Goal: Task Accomplishment & Management: Manage account settings

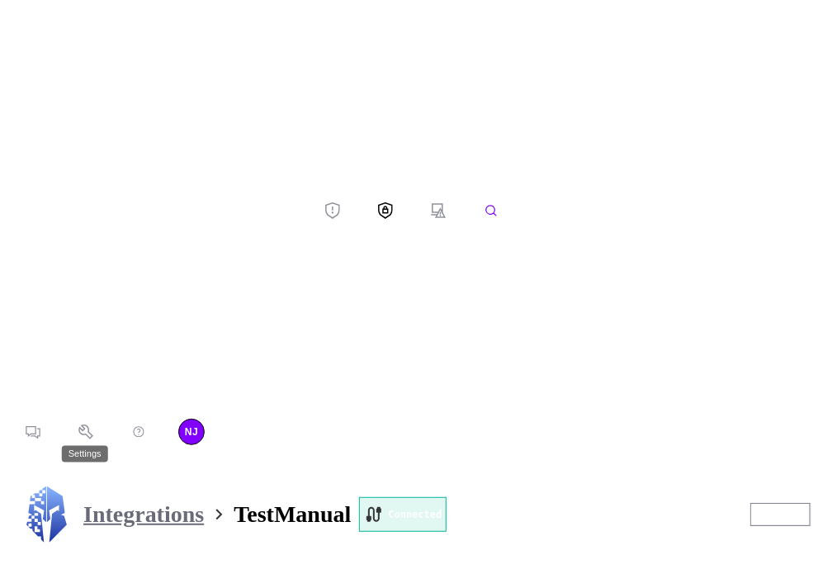
click at [59, 445] on button "Settings" at bounding box center [85, 432] width 53 height 26
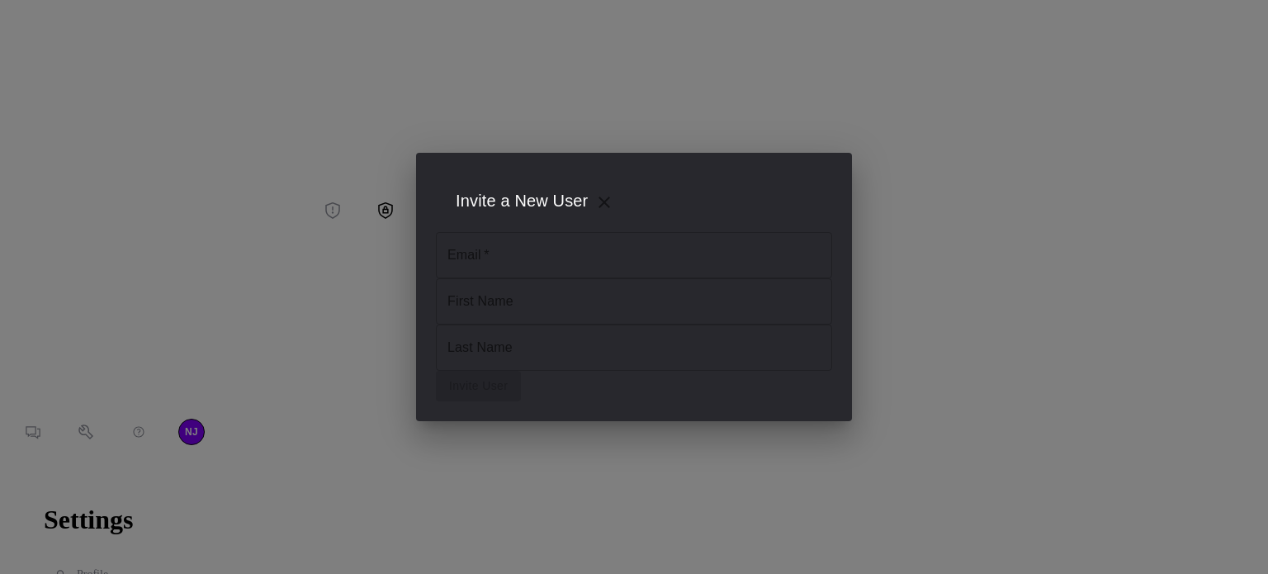
click at [566, 232] on input "Email   *" at bounding box center [634, 255] width 396 height 46
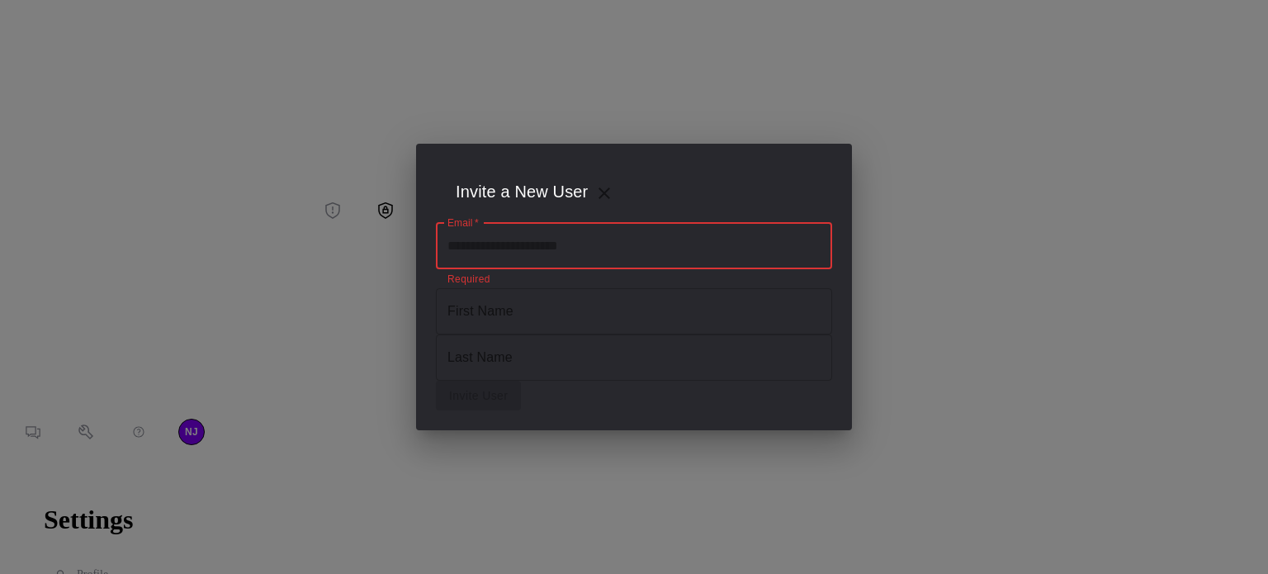
click at [621, 305] on input "First Name" at bounding box center [634, 311] width 396 height 46
click at [583, 224] on input "Email   *" at bounding box center [634, 246] width 396 height 46
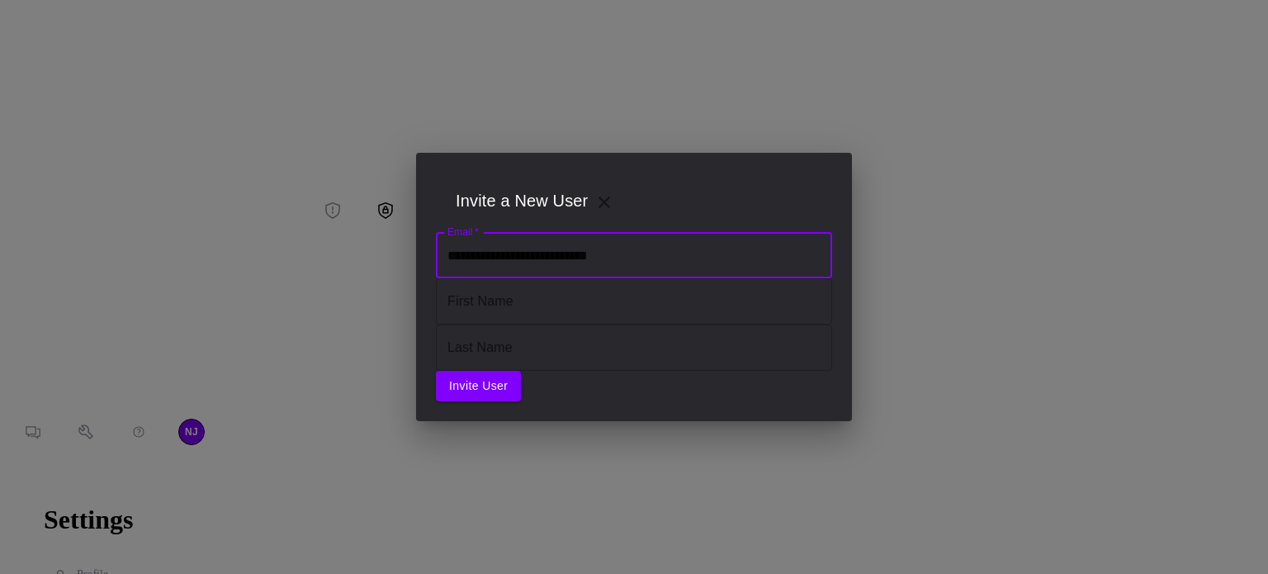
drag, startPoint x: 572, startPoint y: 227, endPoint x: 456, endPoint y: 235, distance: 116.7
click at [456, 235] on input "**********" at bounding box center [634, 255] width 396 height 46
type input "**********"
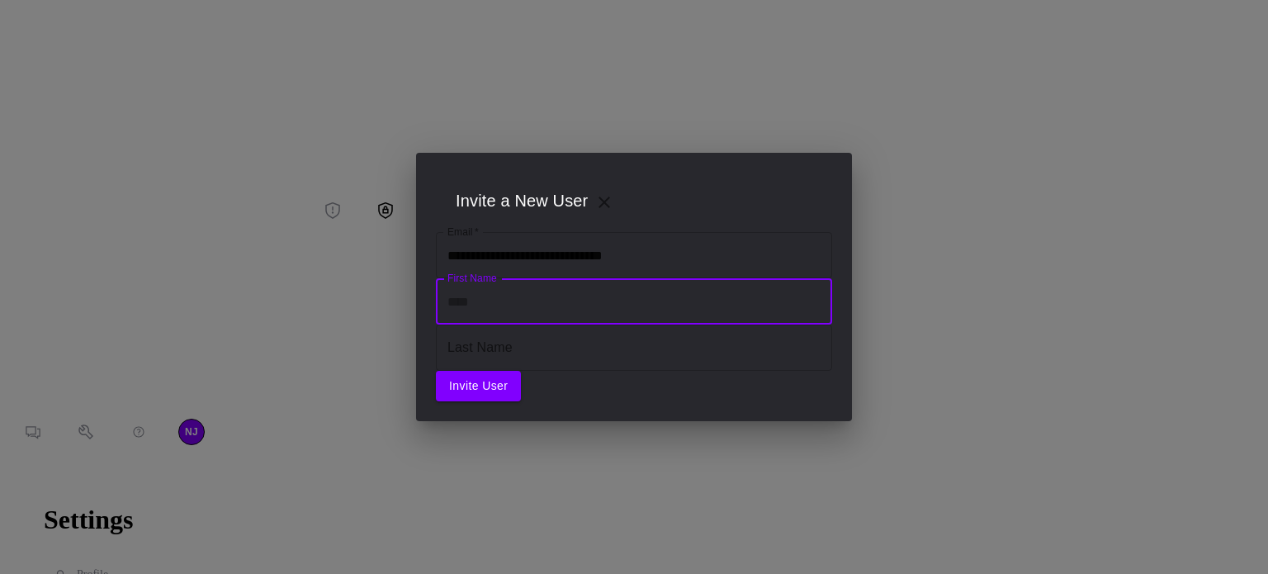
click at [479, 296] on input "First Name" at bounding box center [634, 301] width 396 height 46
type input "******"
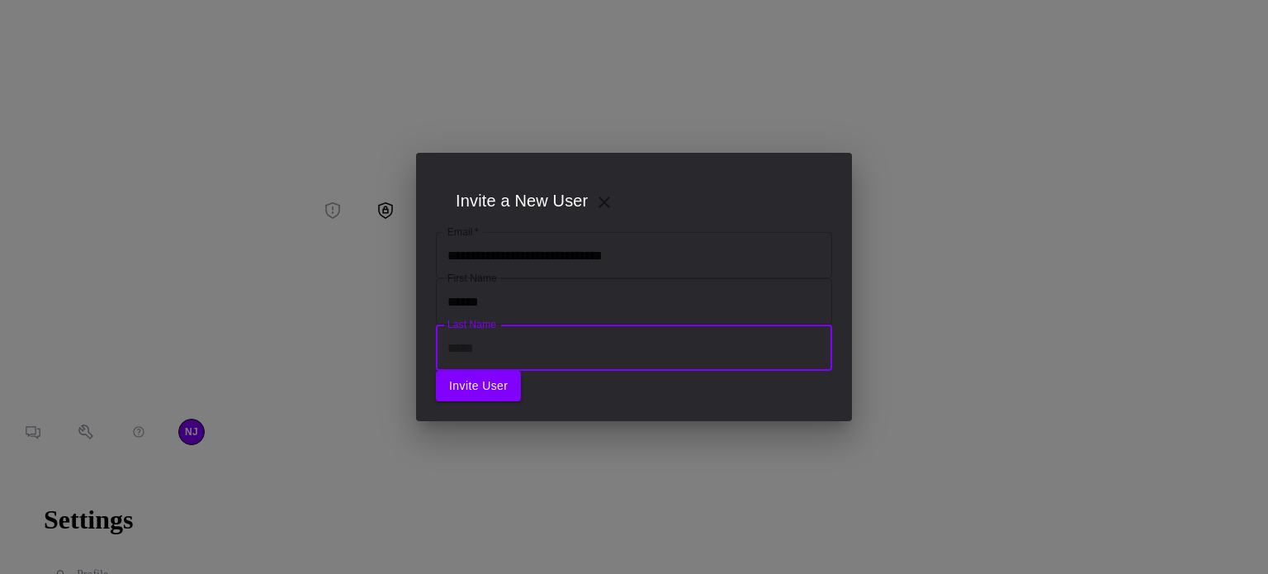
click at [515, 339] on input "Last Name" at bounding box center [634, 347] width 396 height 46
type input "*********"
click at [521, 401] on button "Invite User" at bounding box center [478, 386] width 85 height 31
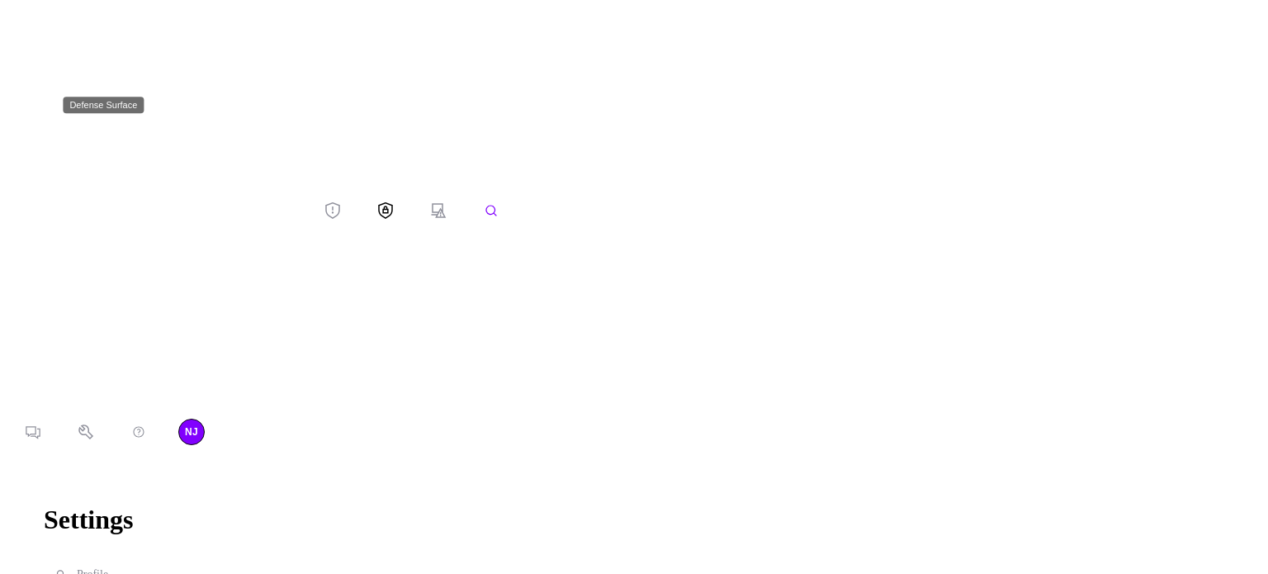
click at [378, 201] on icon "Defense Surface" at bounding box center [385, 209] width 15 height 17
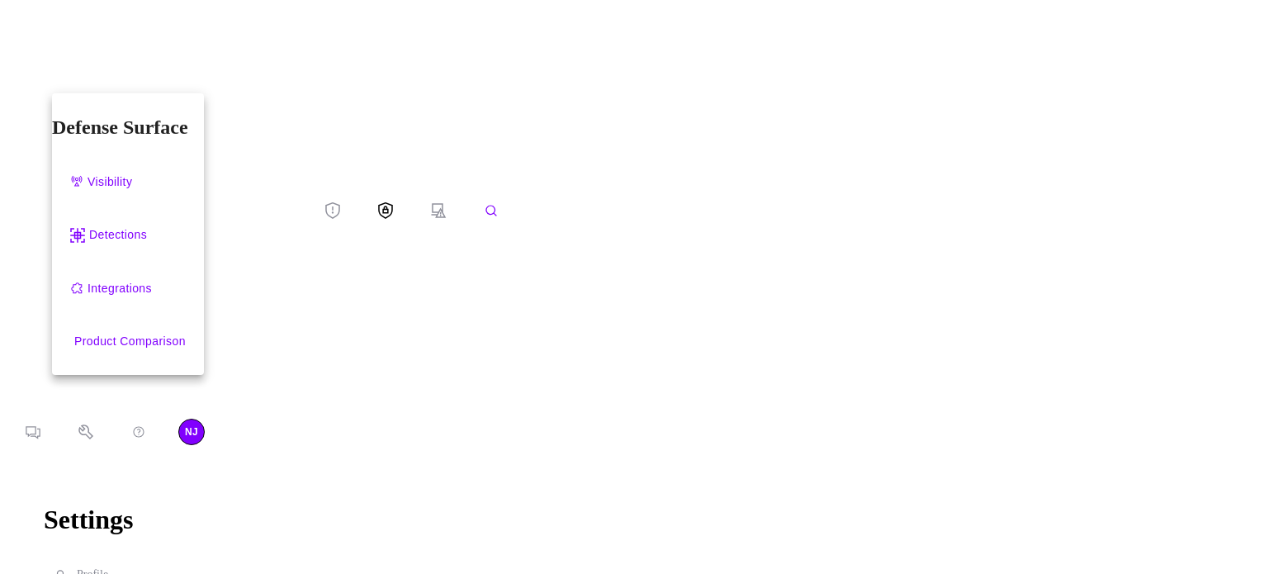
click at [24, 151] on div at bounding box center [634, 287] width 1268 height 574
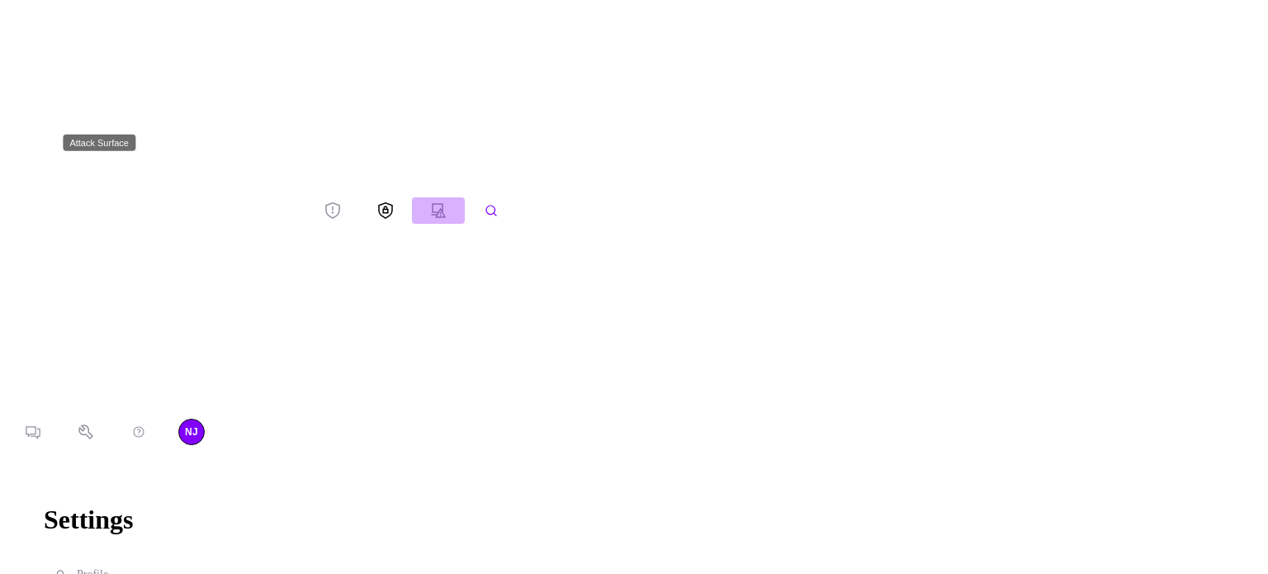
click at [412, 197] on button "Attack Surface" at bounding box center [438, 210] width 53 height 26
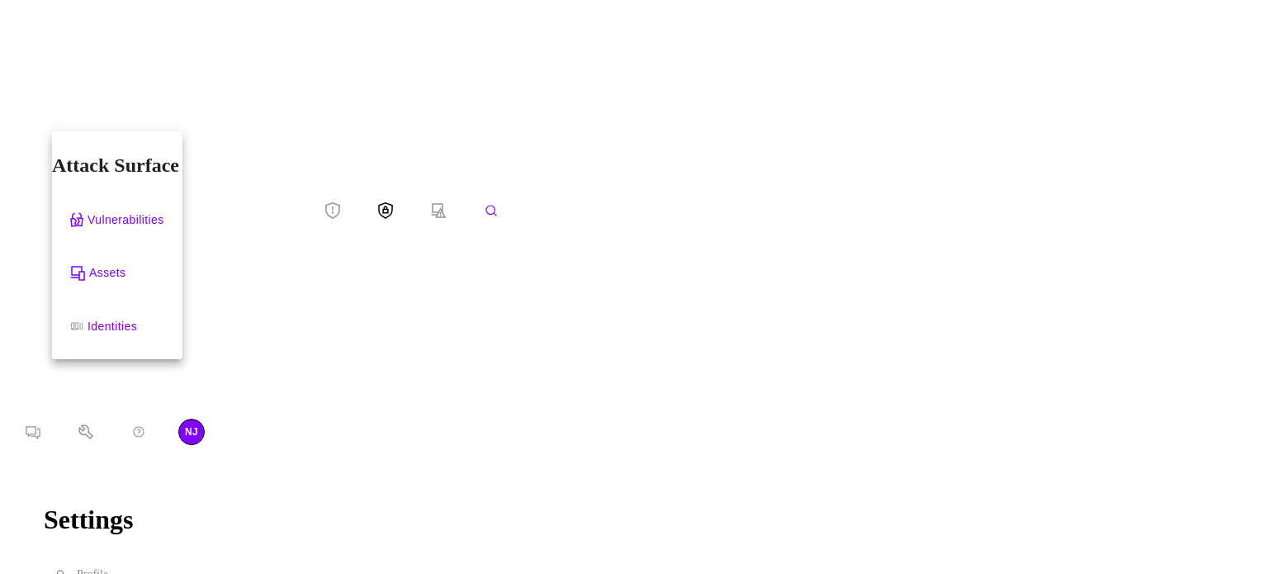
click at [116, 263] on div "Assets" at bounding box center [107, 273] width 36 height 21
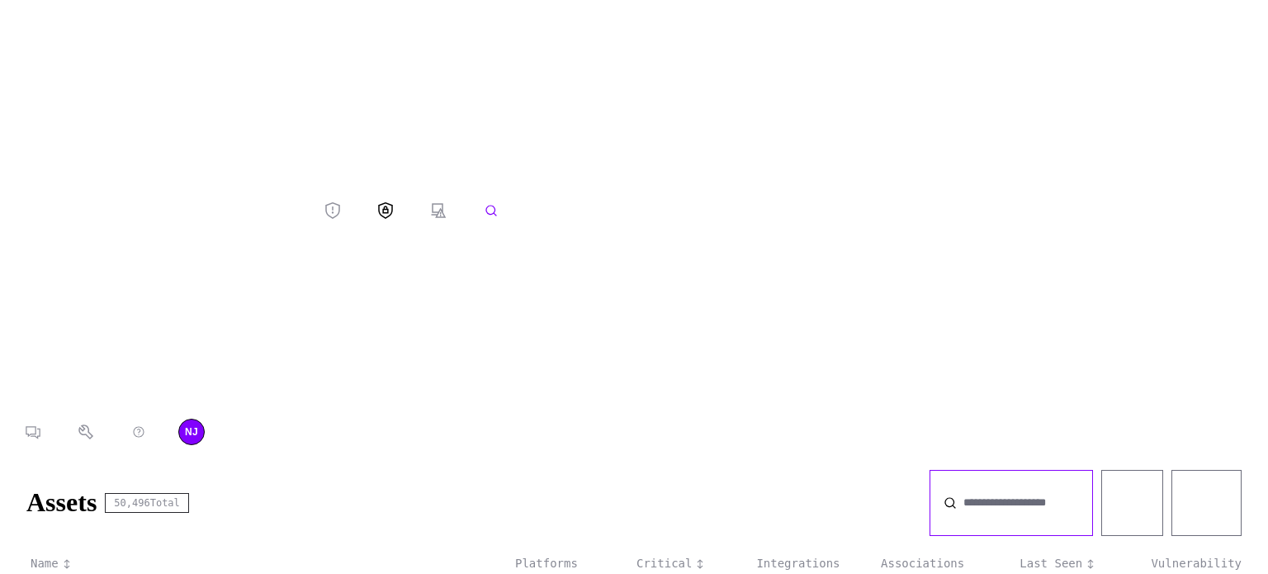
click at [836, 497] on input at bounding box center [1019, 503] width 111 height 12
type input "*********"
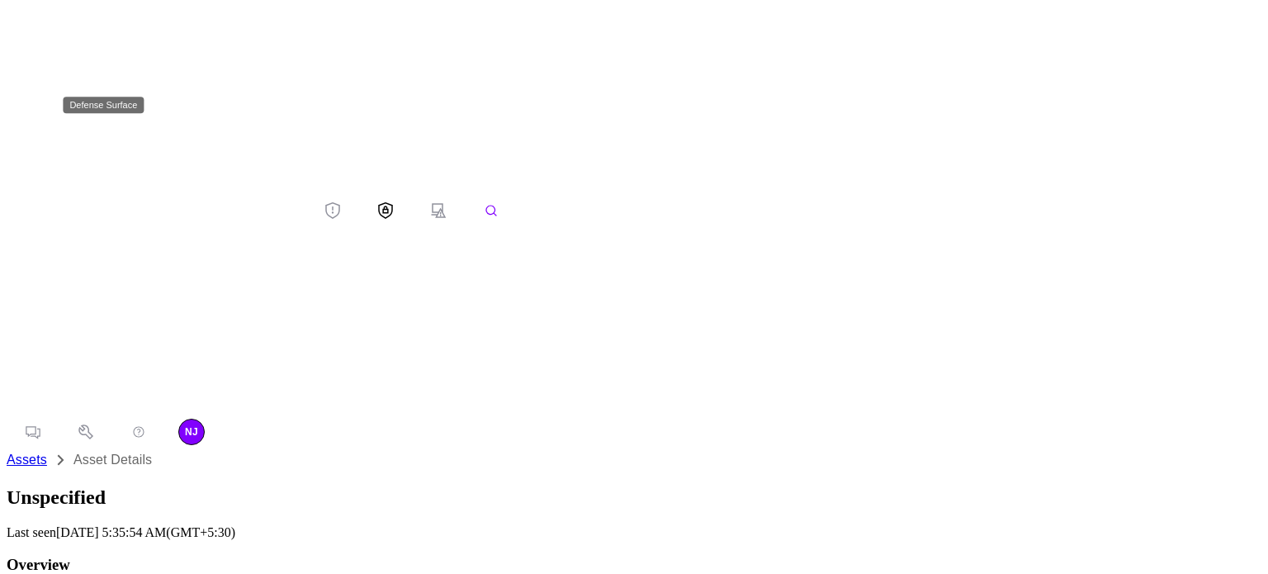
click at [378, 201] on icon "Defense Surface" at bounding box center [385, 209] width 15 height 17
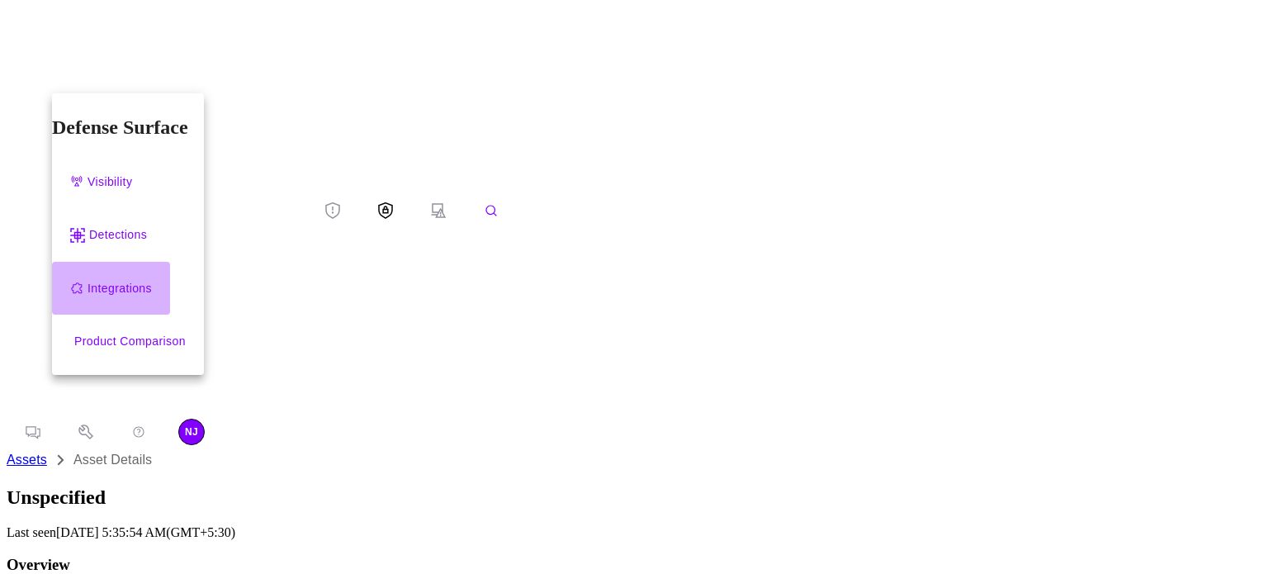
click at [120, 278] on div "Integrations" at bounding box center [120, 288] width 64 height 21
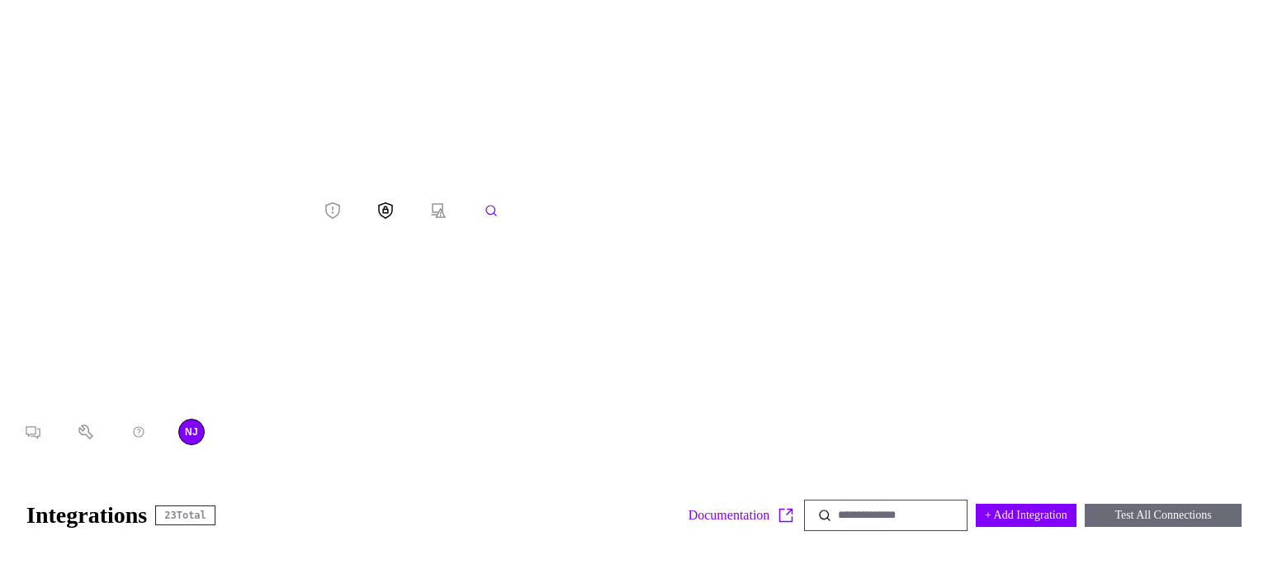
scroll to position [2327, 0]
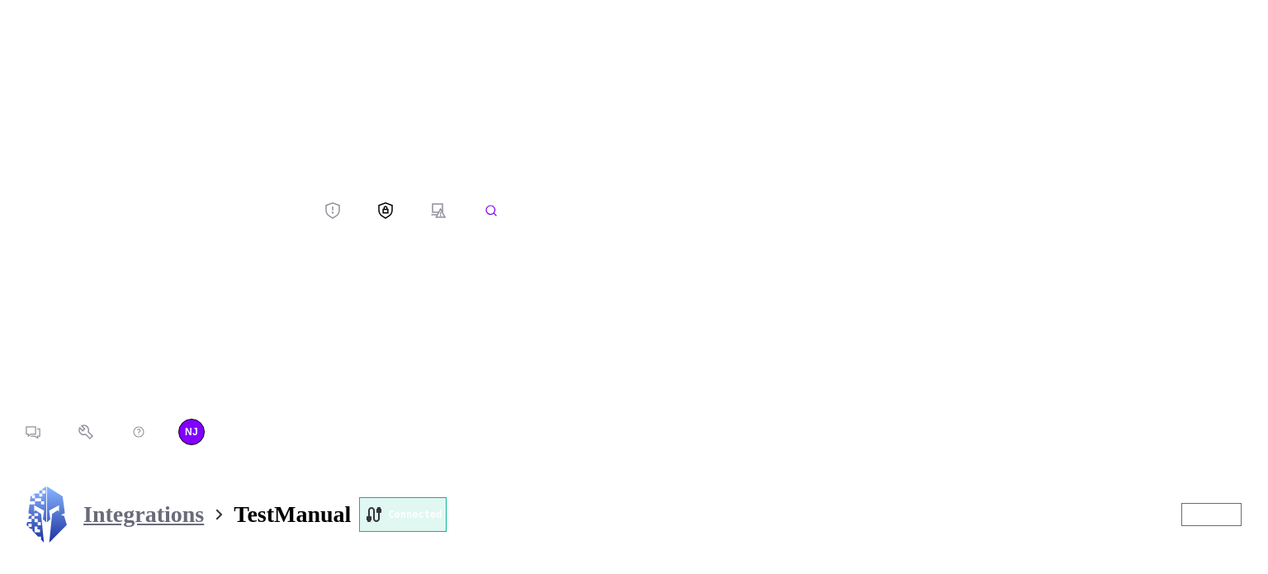
click at [20, 41] on icon "button" at bounding box center [156, 210] width 287 height 397
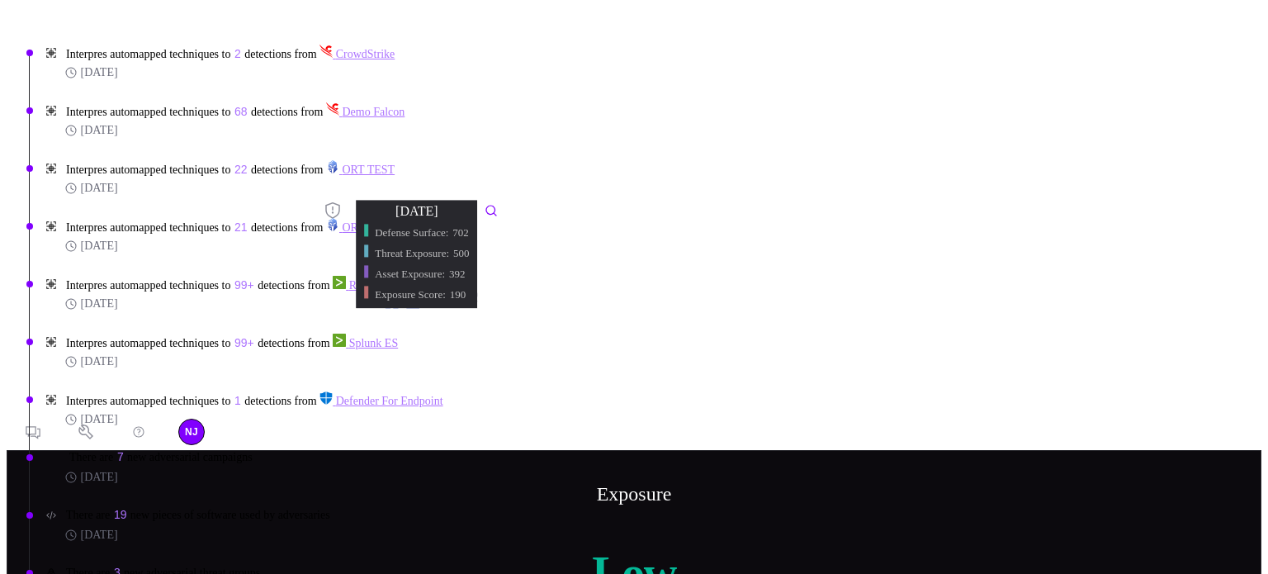
scroll to position [1002, 0]
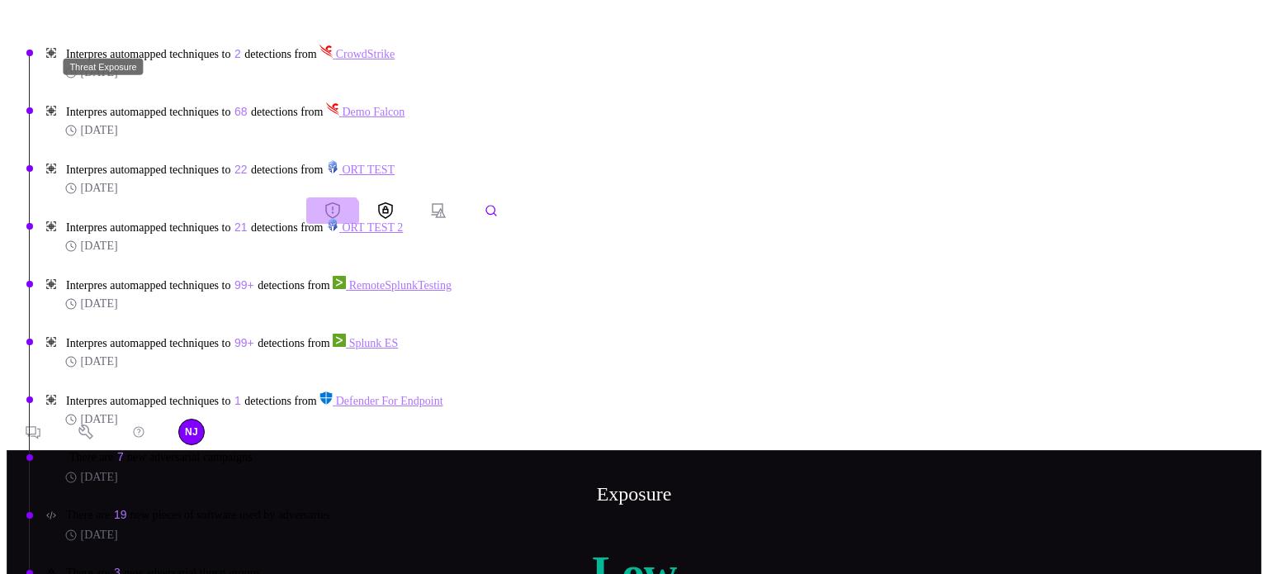
click at [325, 202] on icon "Threat Exposure" at bounding box center [332, 210] width 15 height 17
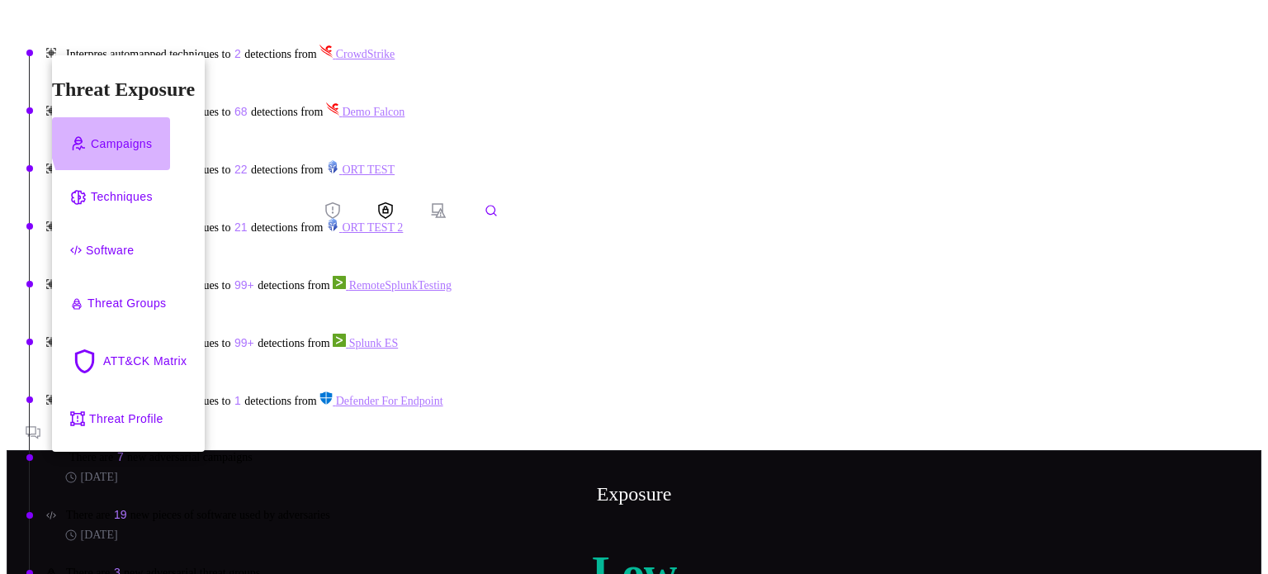
click at [152, 134] on div "Campaigns" at bounding box center [121, 144] width 61 height 21
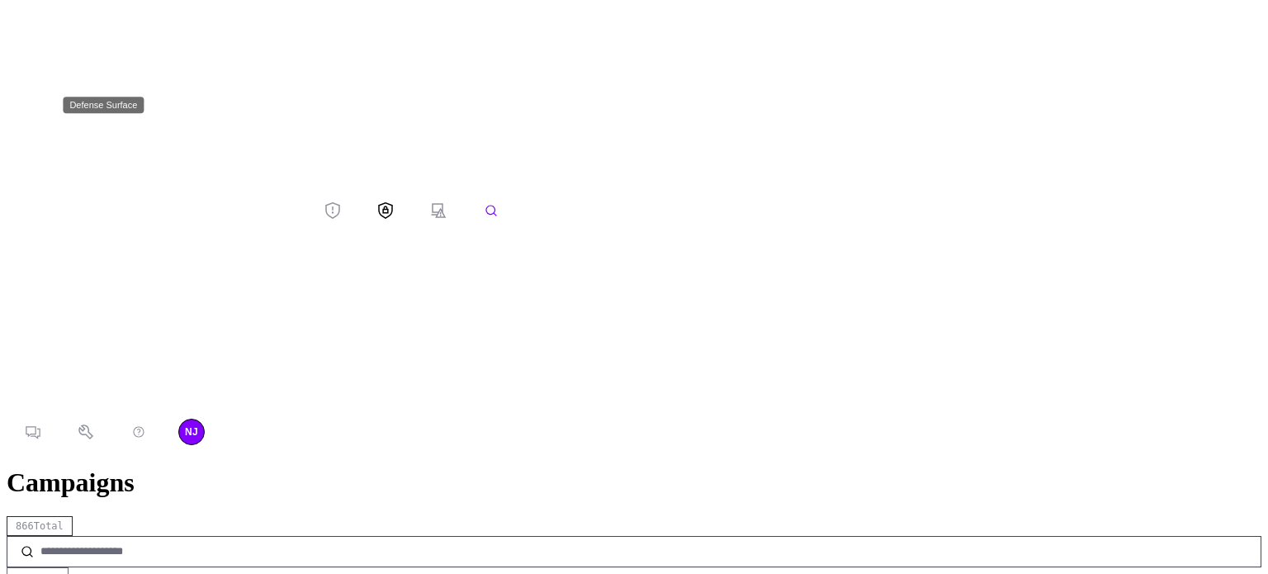
click at [104, 115] on div "Defense Surface" at bounding box center [98, 105] width 94 height 20
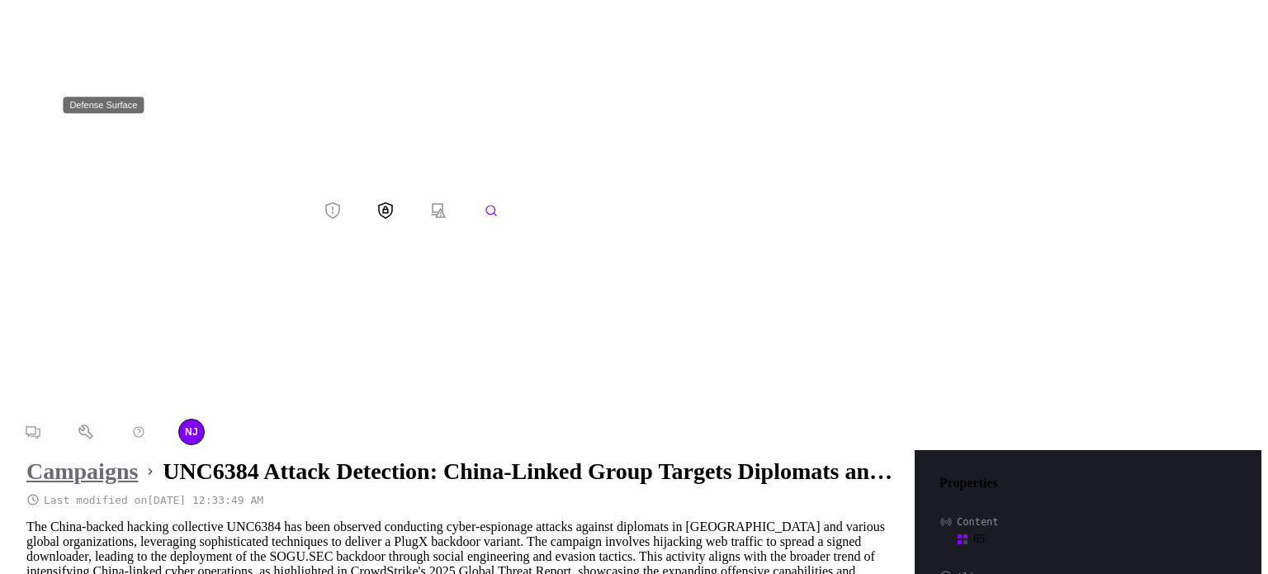
scroll to position [3535, 829]
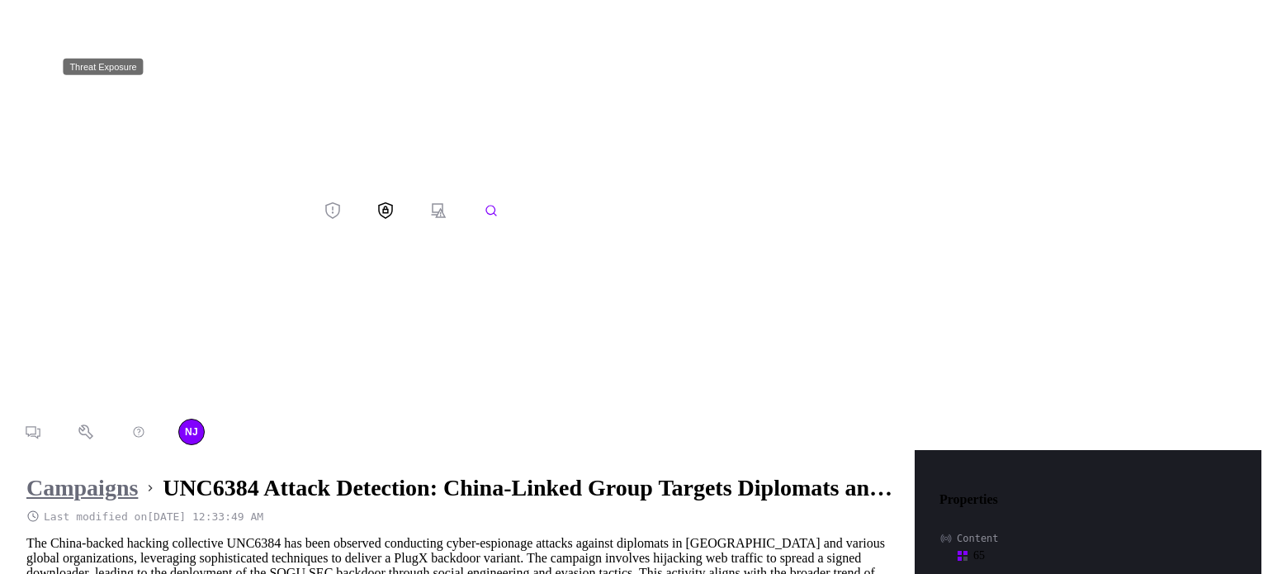
click at [325, 202] on icon "Threat Exposure" at bounding box center [332, 210] width 15 height 17
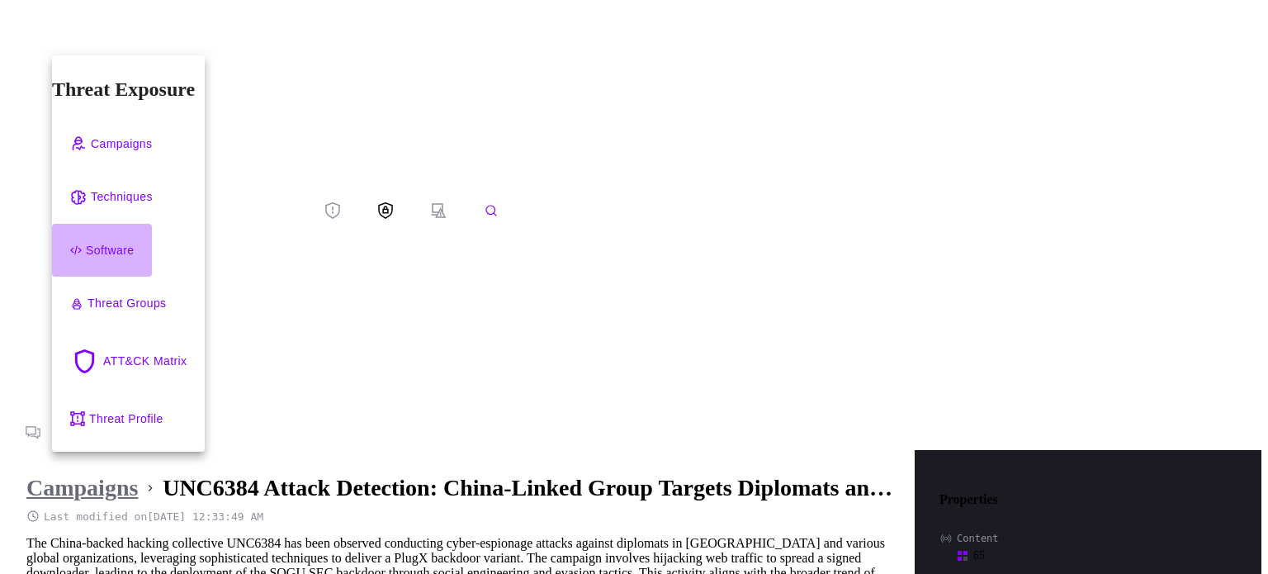
click at [116, 240] on div "Software" at bounding box center [110, 250] width 48 height 21
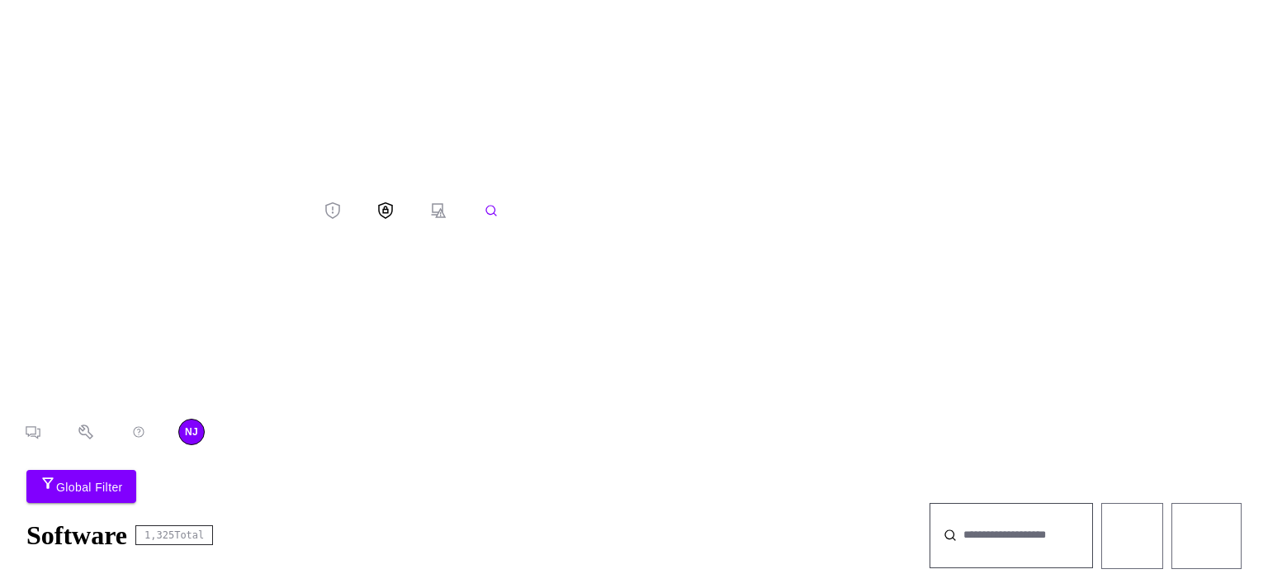
scroll to position [3422, 0]
click at [378, 201] on icon "Defense Surface" at bounding box center [385, 209] width 15 height 17
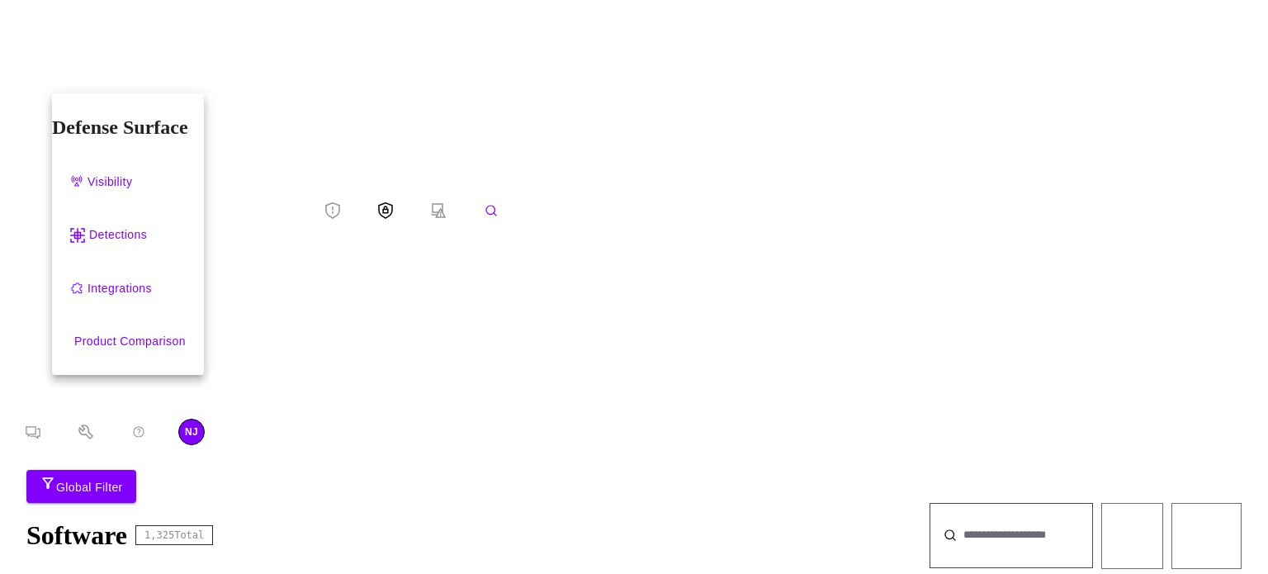
click at [25, 76] on div at bounding box center [634, 287] width 1268 height 574
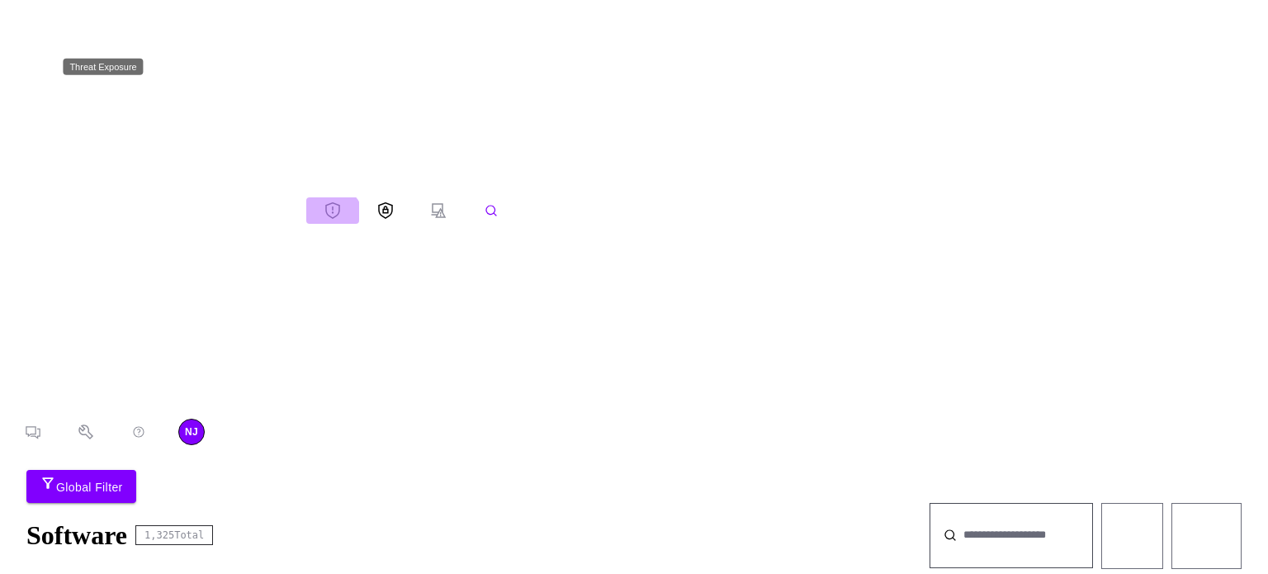
click at [325, 202] on icon "Threat Exposure" at bounding box center [332, 210] width 15 height 17
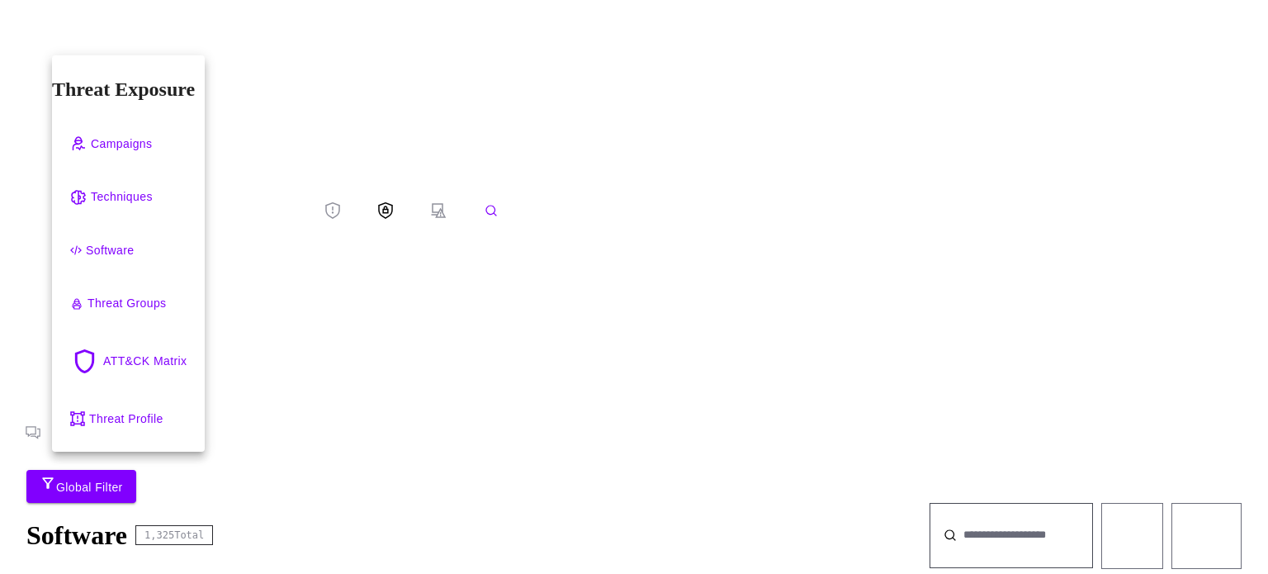
click at [131, 187] on div "Techniques" at bounding box center [122, 197] width 62 height 21
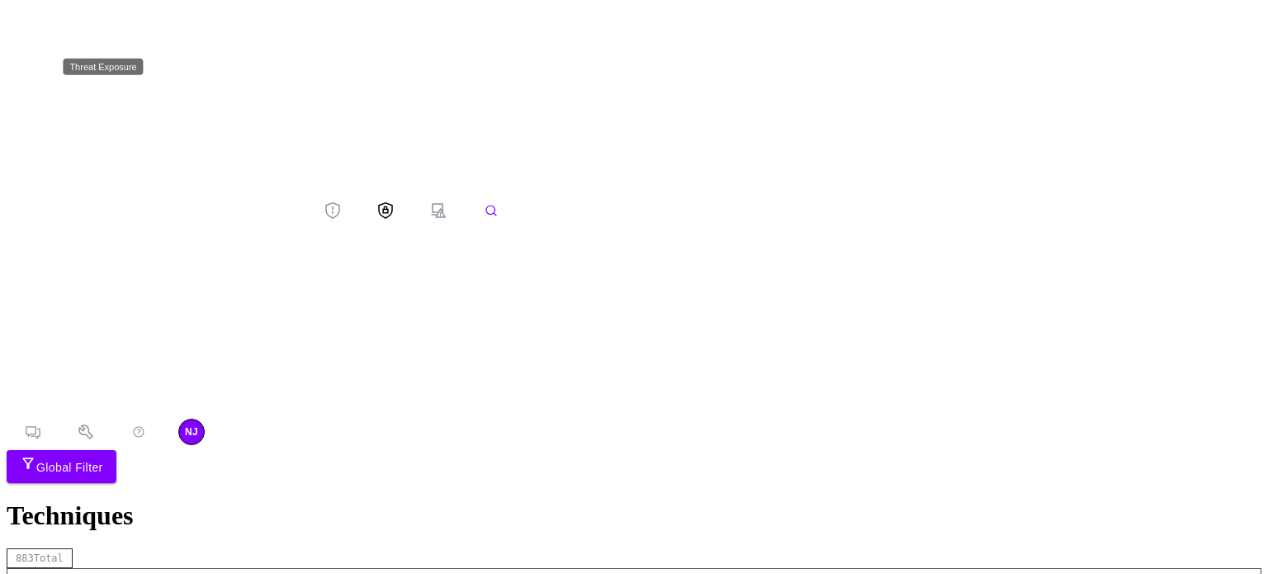
click at [325, 202] on icon "Threat Exposure" at bounding box center [332, 210] width 15 height 17
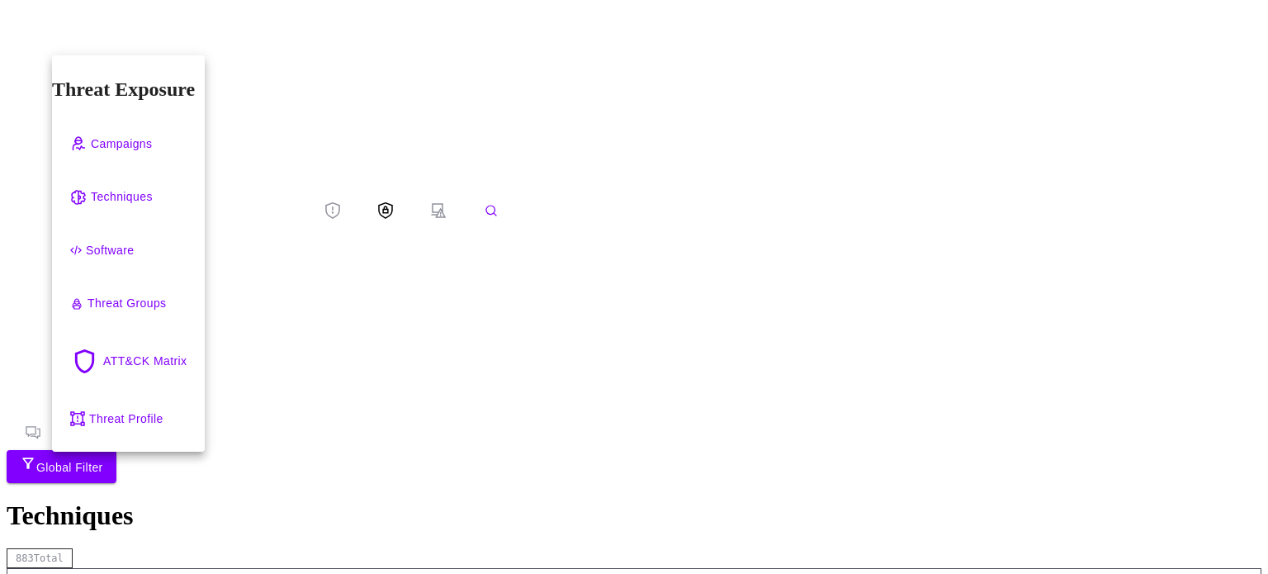
click at [21, 111] on div at bounding box center [634, 287] width 1268 height 574
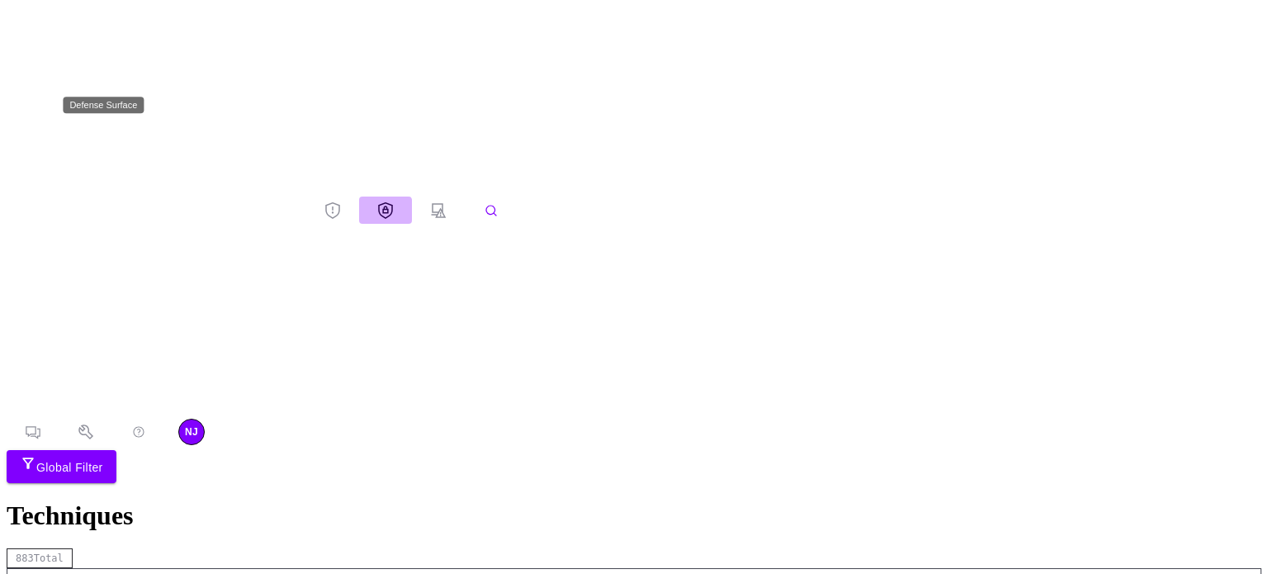
click at [378, 201] on icon "Defense Surface" at bounding box center [385, 209] width 15 height 17
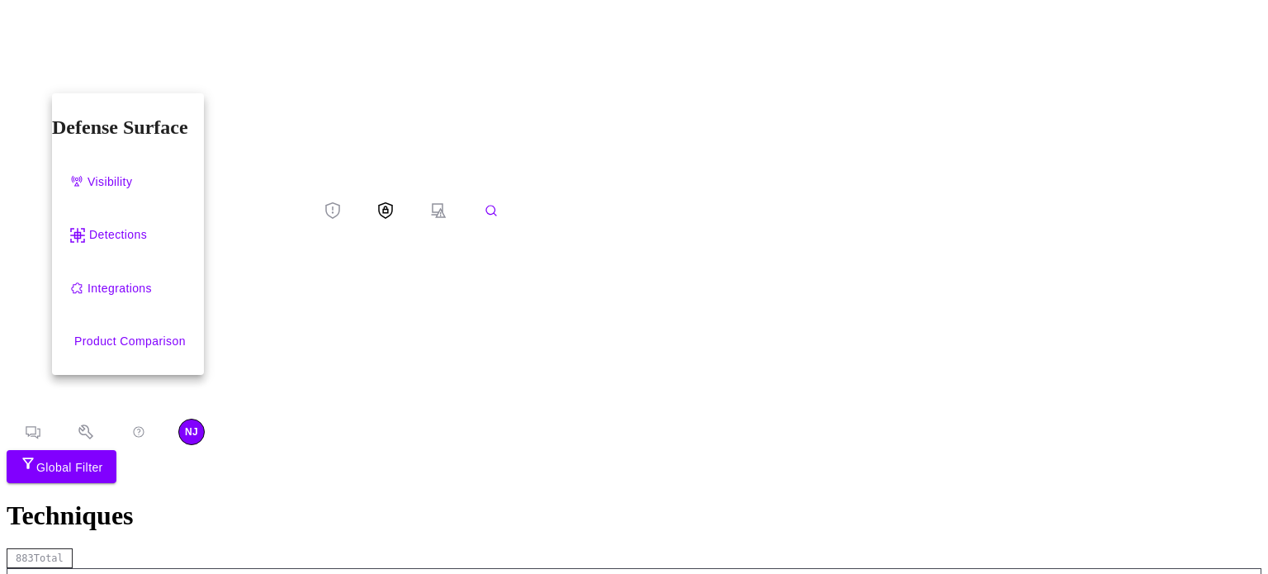
click at [25, 154] on div at bounding box center [634, 287] width 1268 height 574
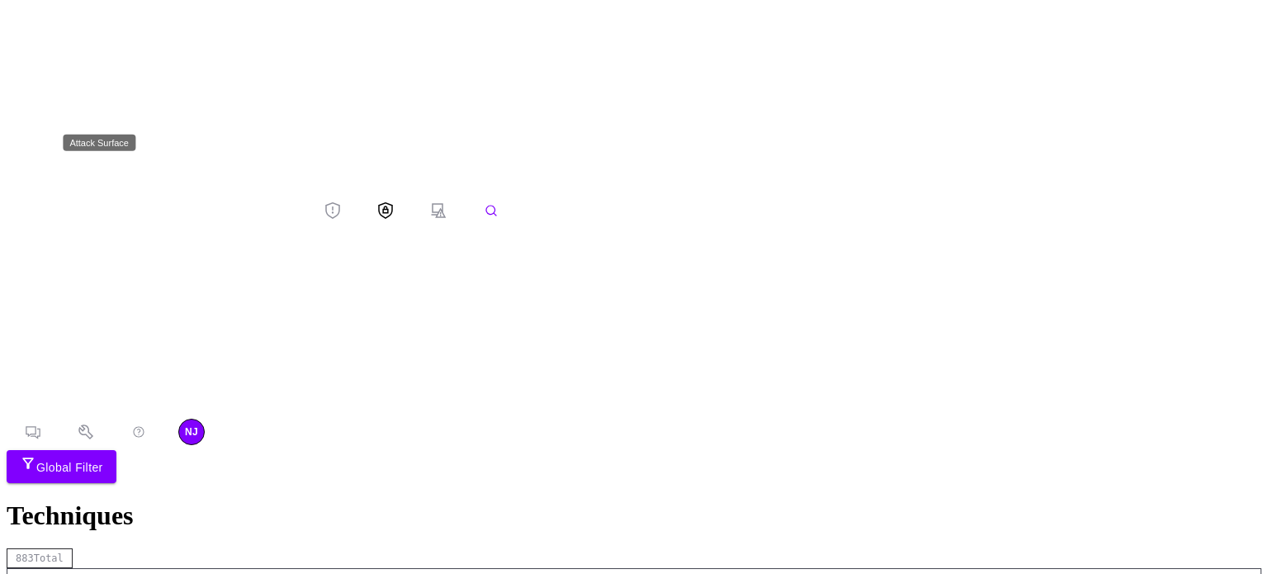
click at [430, 202] on icon "Attack Surface" at bounding box center [438, 210] width 17 height 17
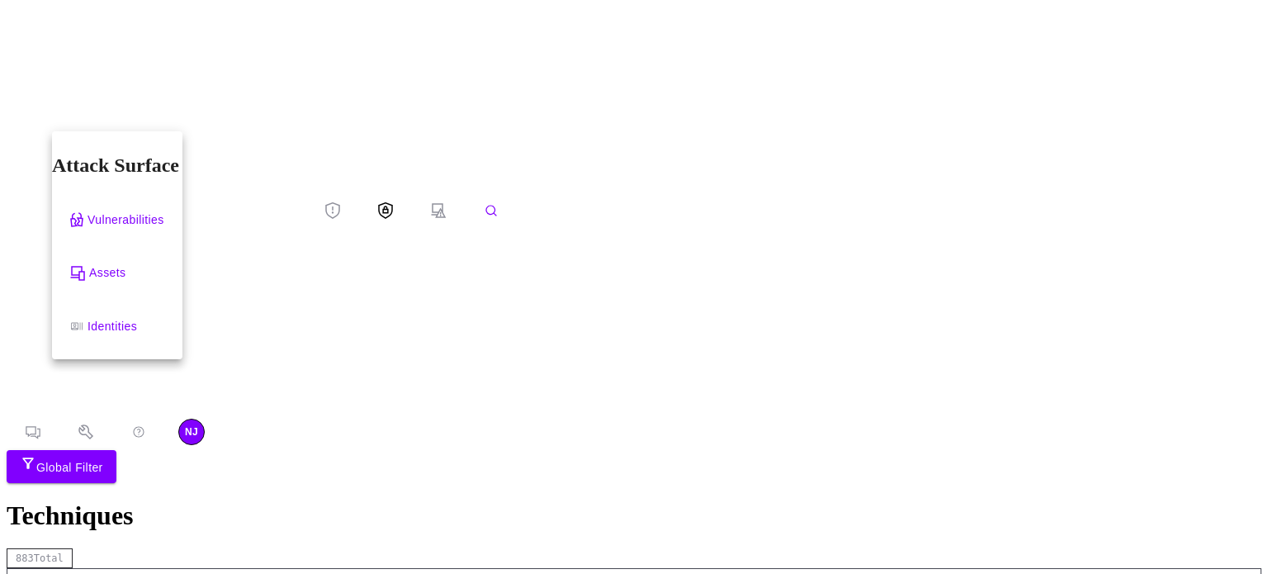
click at [126, 263] on div "Assets" at bounding box center [107, 273] width 36 height 21
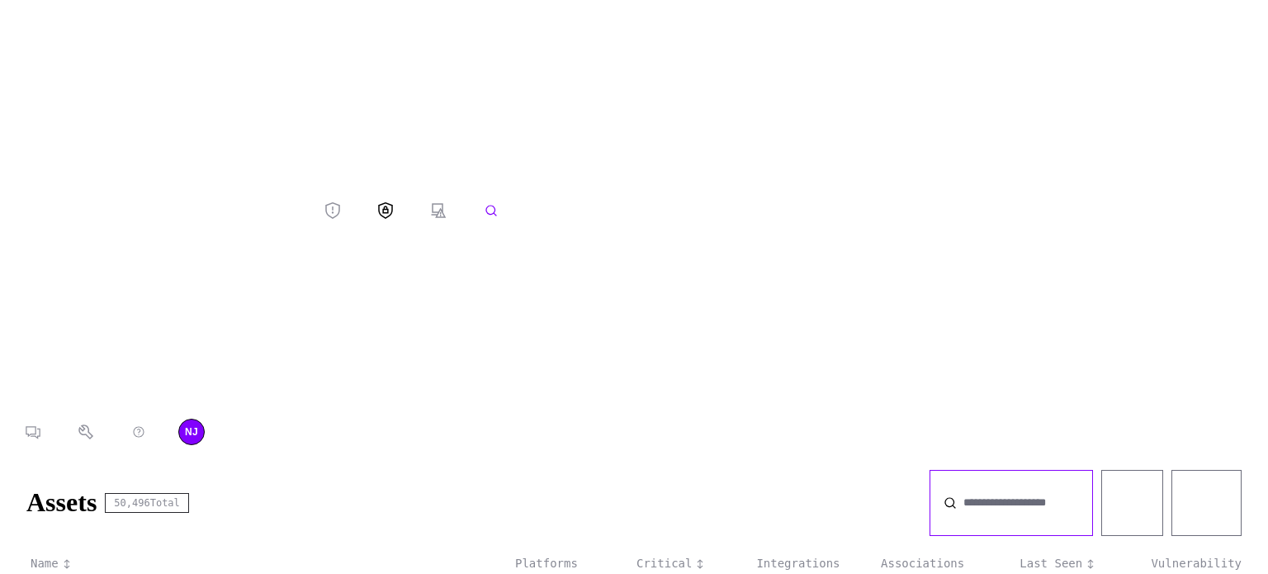
click at [836, 497] on input at bounding box center [1019, 503] width 111 height 12
type input "*******"
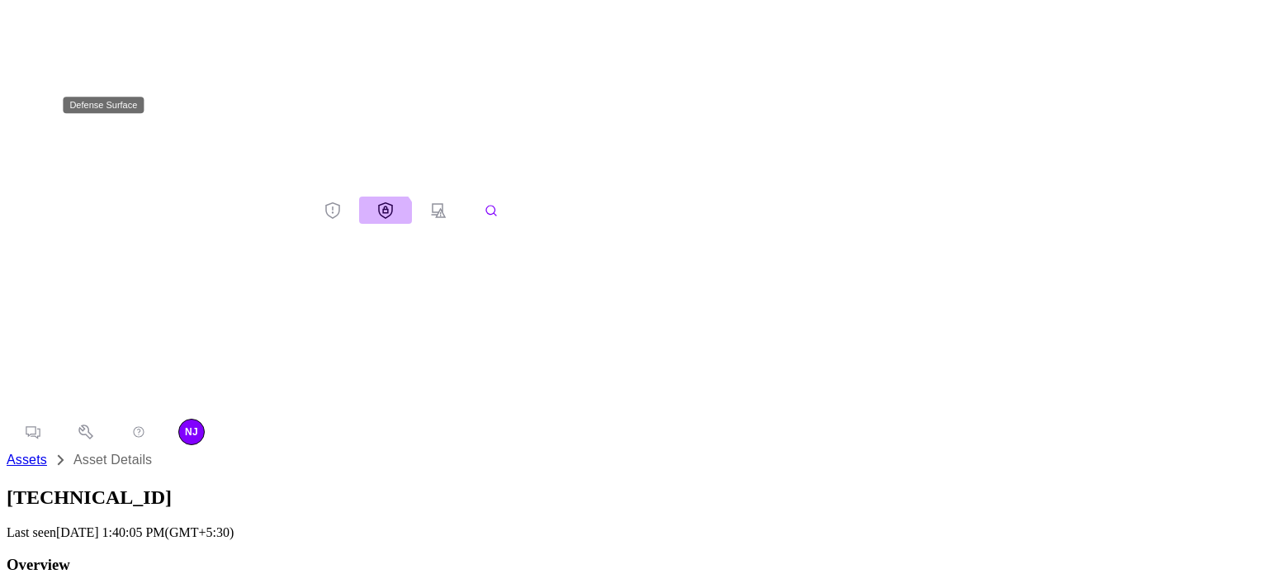
click at [378, 202] on icon "Defense Surface" at bounding box center [385, 210] width 15 height 17
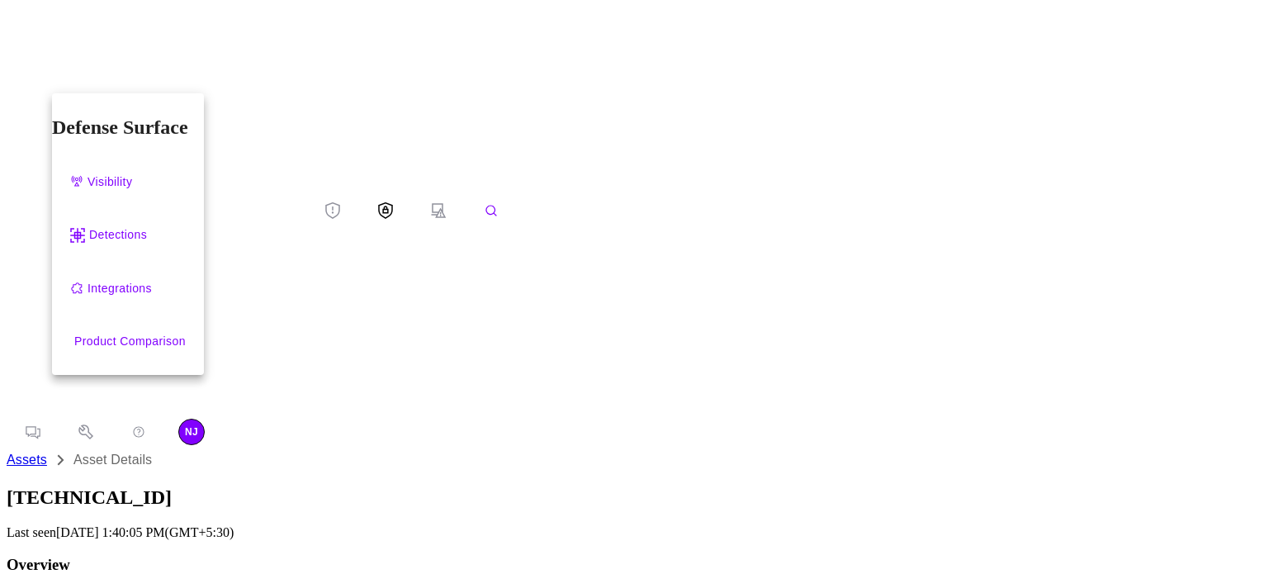
click at [135, 278] on div "Integrations" at bounding box center [120, 288] width 64 height 21
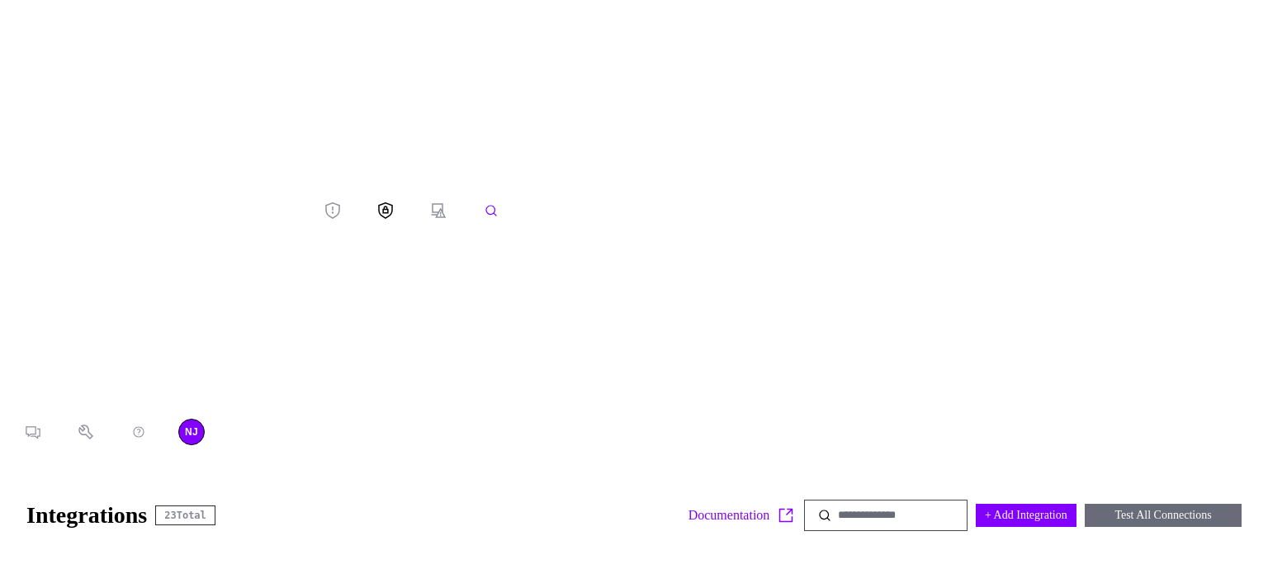
scroll to position [2327, 0]
